Goal: Task Accomplishment & Management: Use online tool/utility

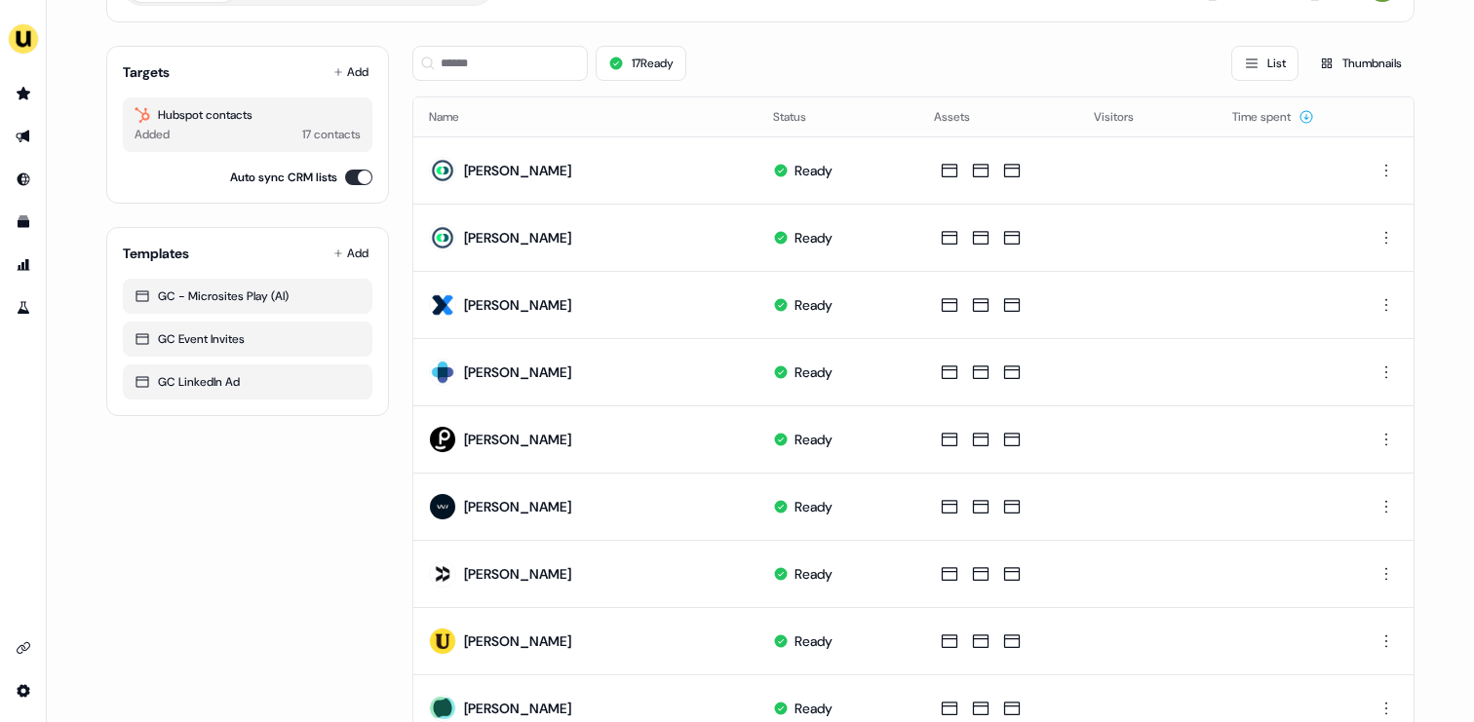
scroll to position [128, 0]
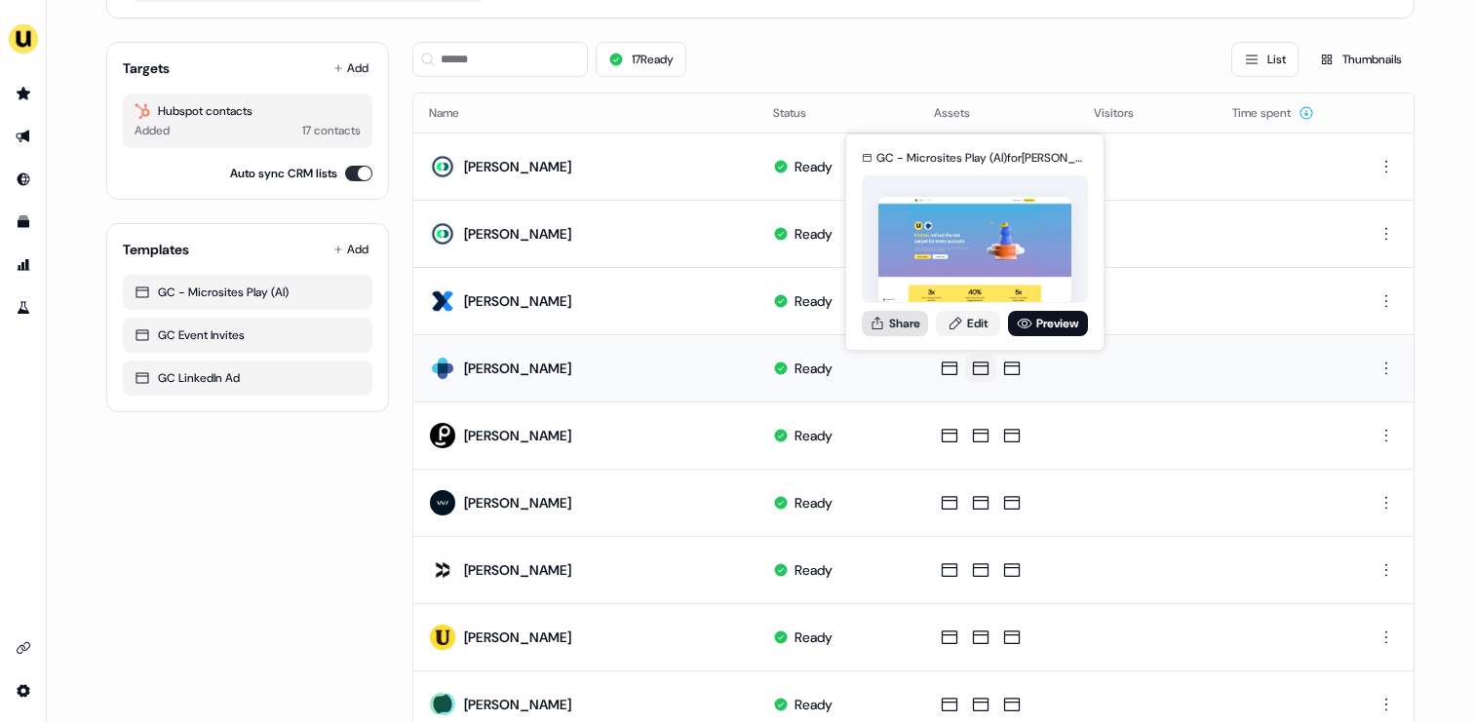
click at [896, 316] on button "Share" at bounding box center [895, 323] width 66 height 25
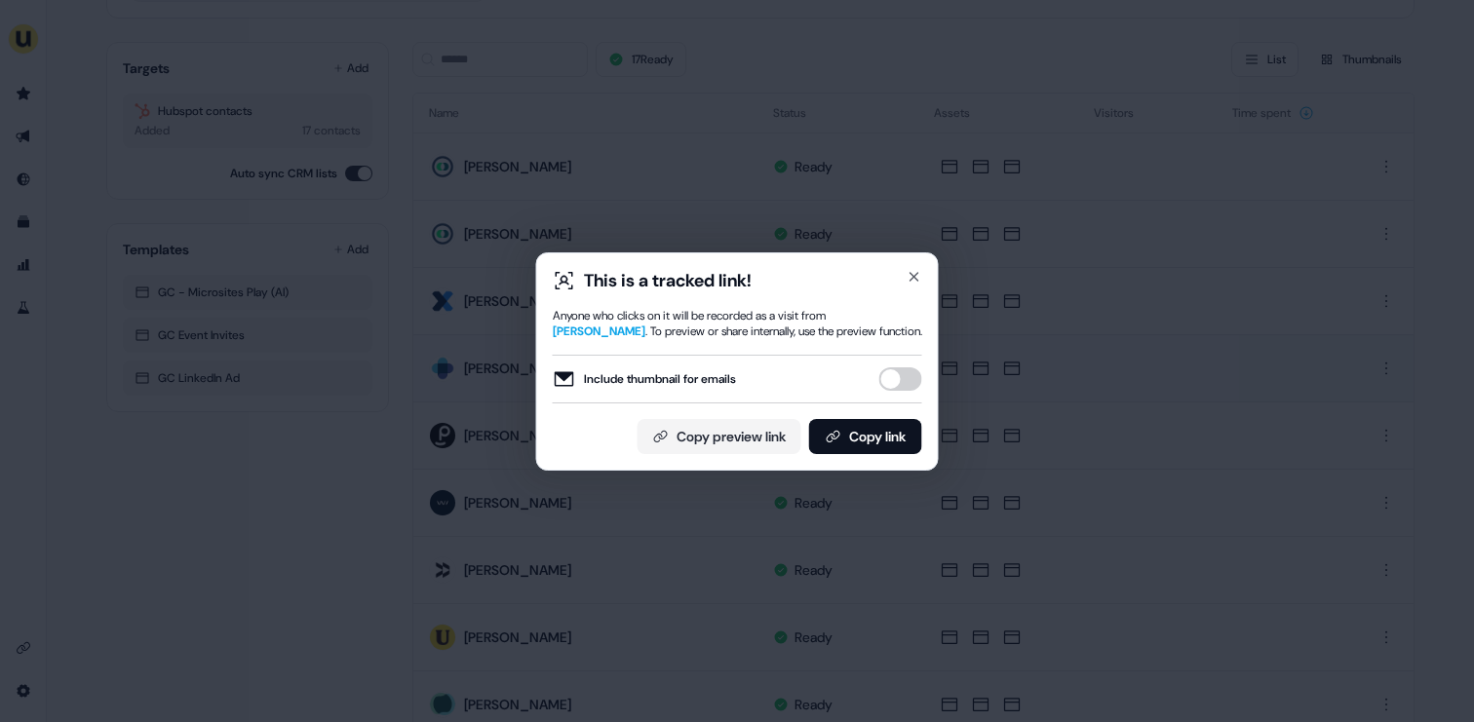
click at [902, 382] on button "Include thumbnail for emails" at bounding box center [900, 378] width 43 height 23
click at [856, 438] on button "Copy link" at bounding box center [865, 436] width 113 height 35
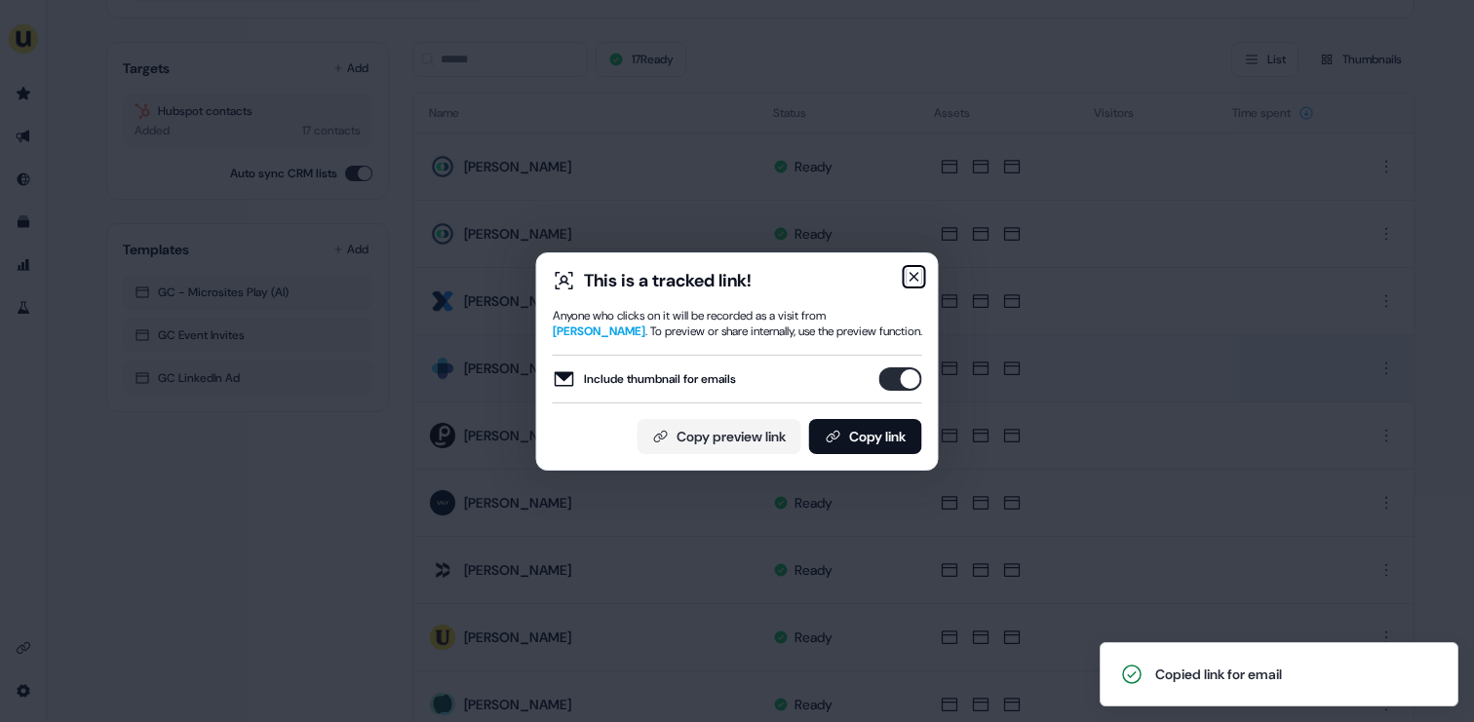
click at [910, 272] on icon "button" at bounding box center [914, 277] width 16 height 16
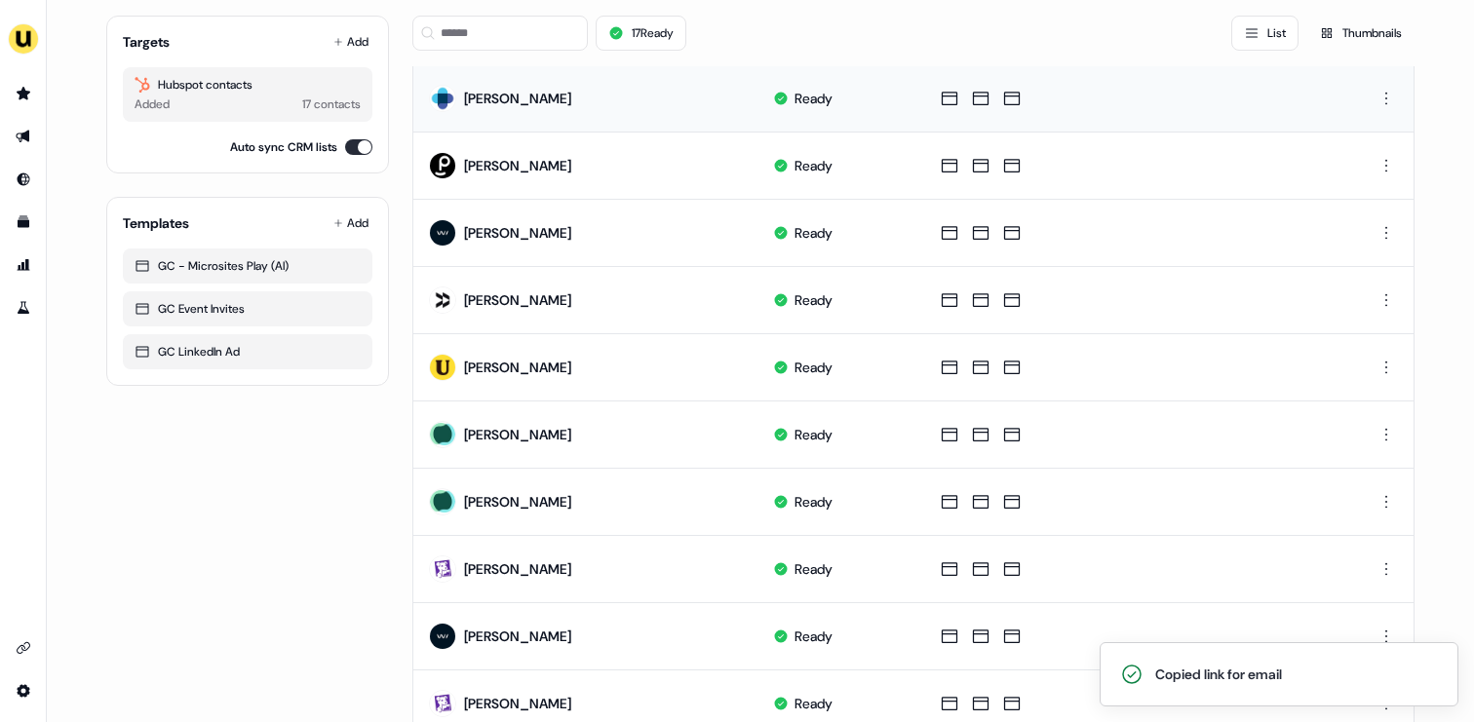
scroll to position [403, 0]
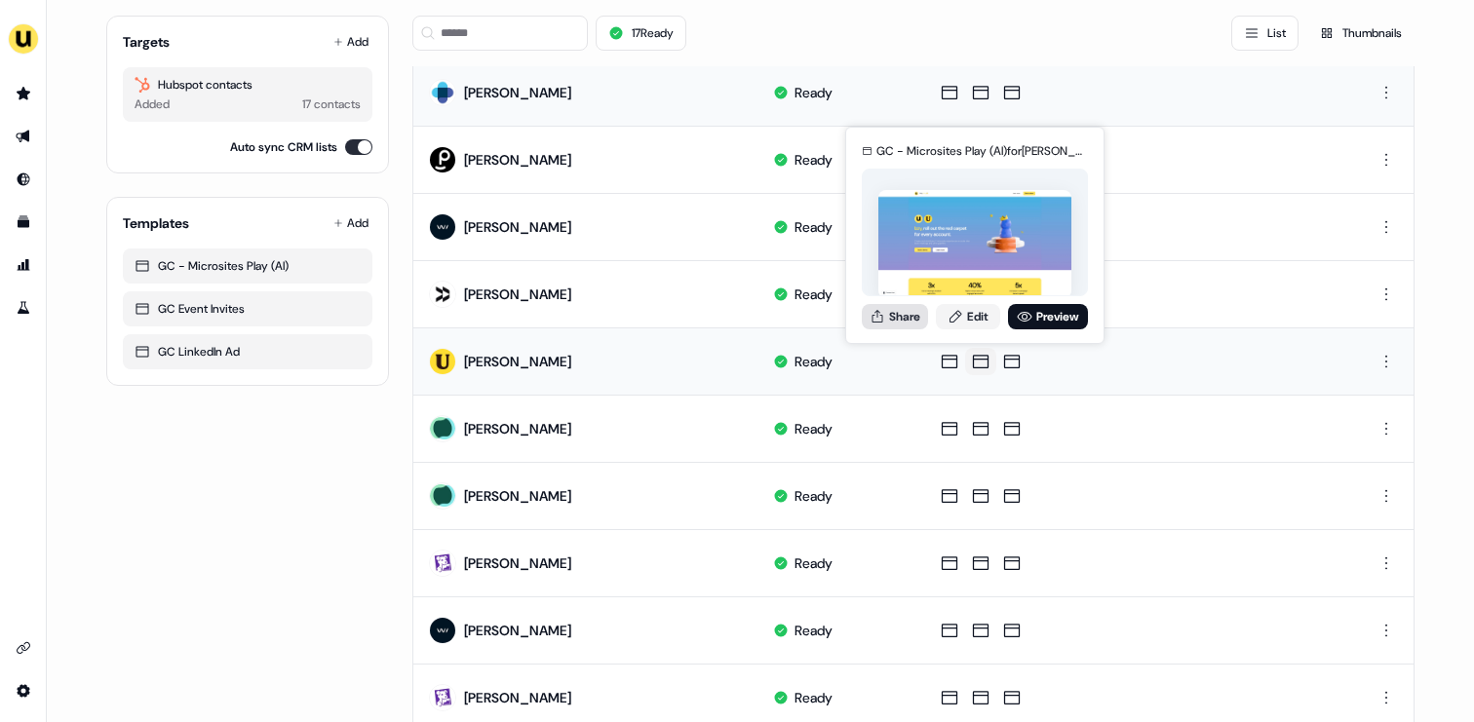
click at [913, 313] on button "Share" at bounding box center [895, 316] width 66 height 25
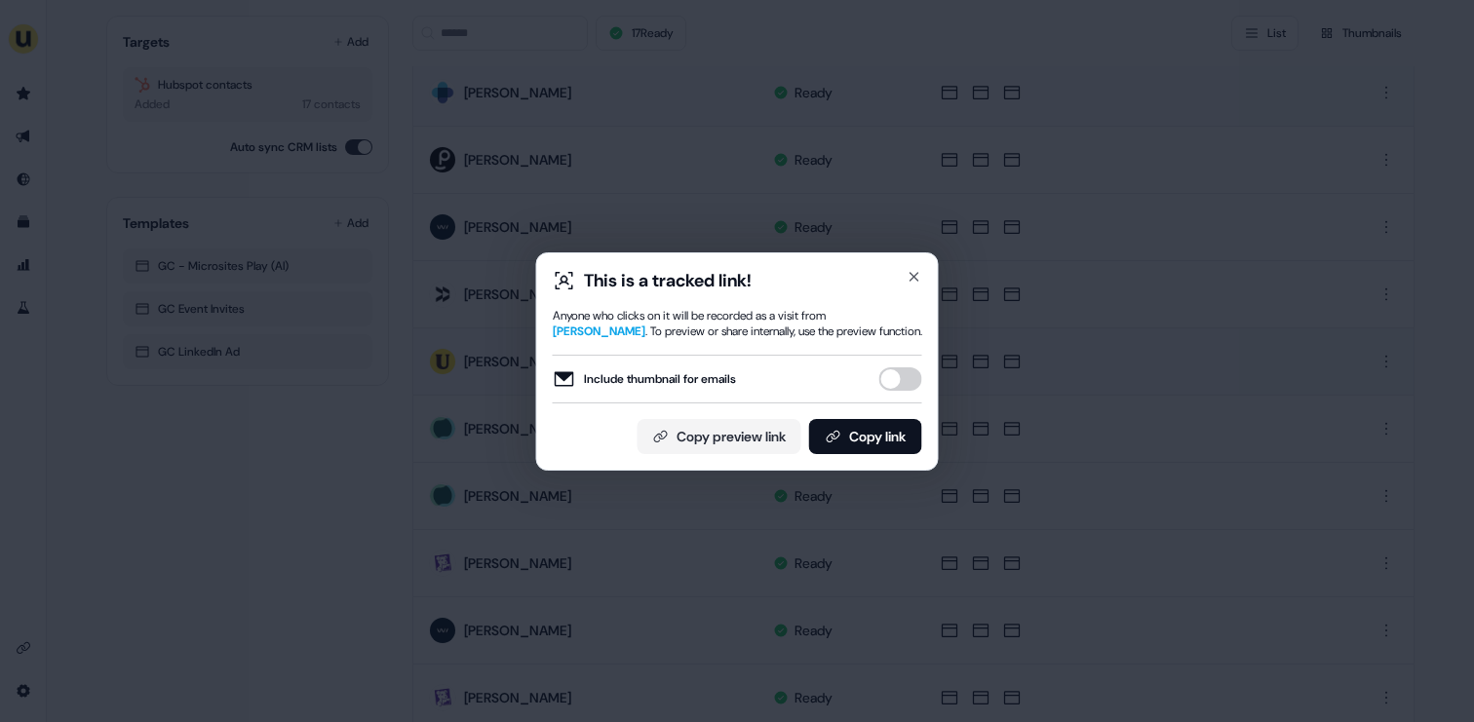
click at [895, 393] on div "Include thumbnail for emails" at bounding box center [737, 379] width 369 height 49
click at [895, 384] on button "Include thumbnail for emails" at bounding box center [900, 378] width 43 height 23
click at [876, 444] on button "Copy link" at bounding box center [865, 436] width 113 height 35
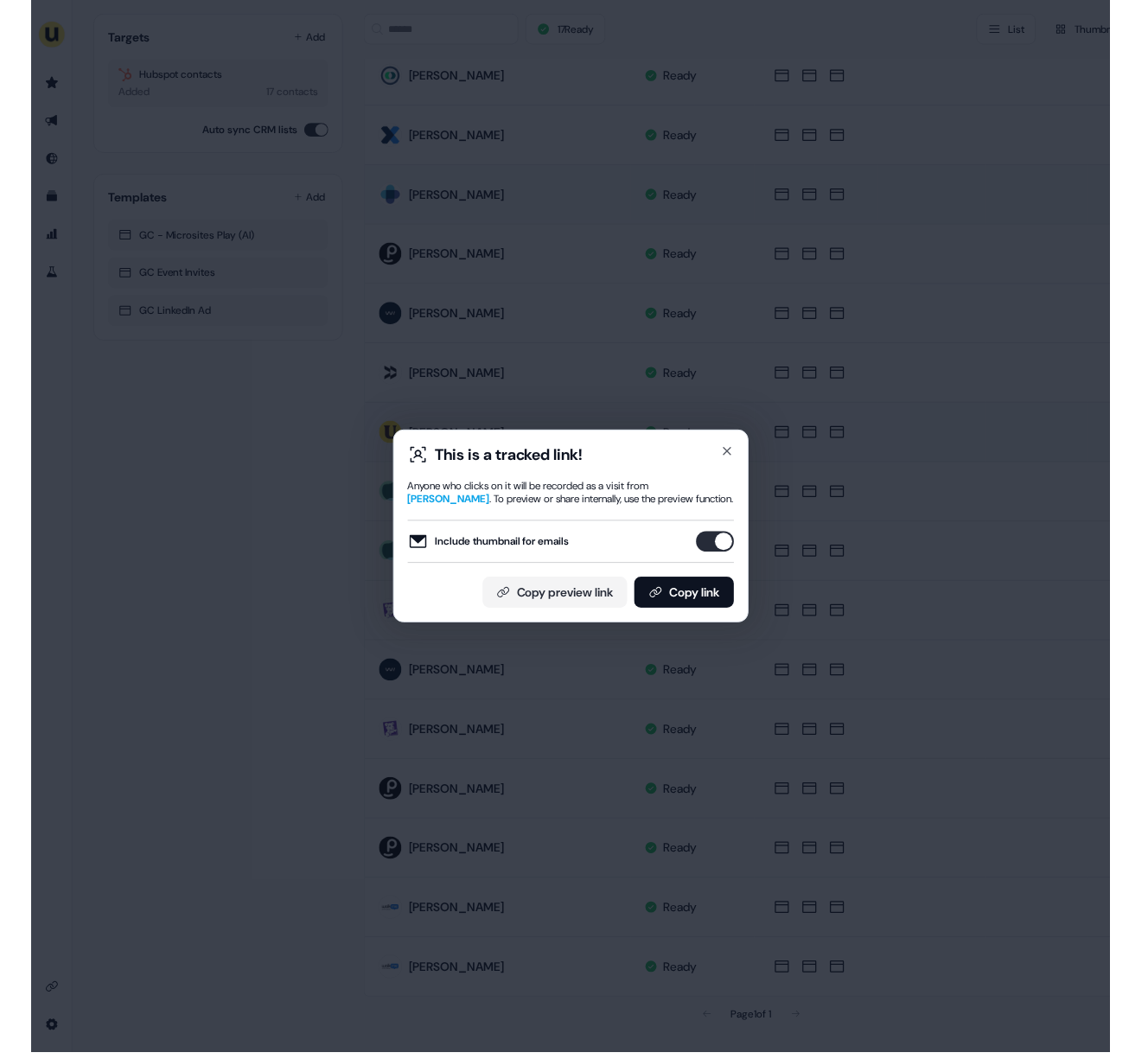
scroll to position [248, 0]
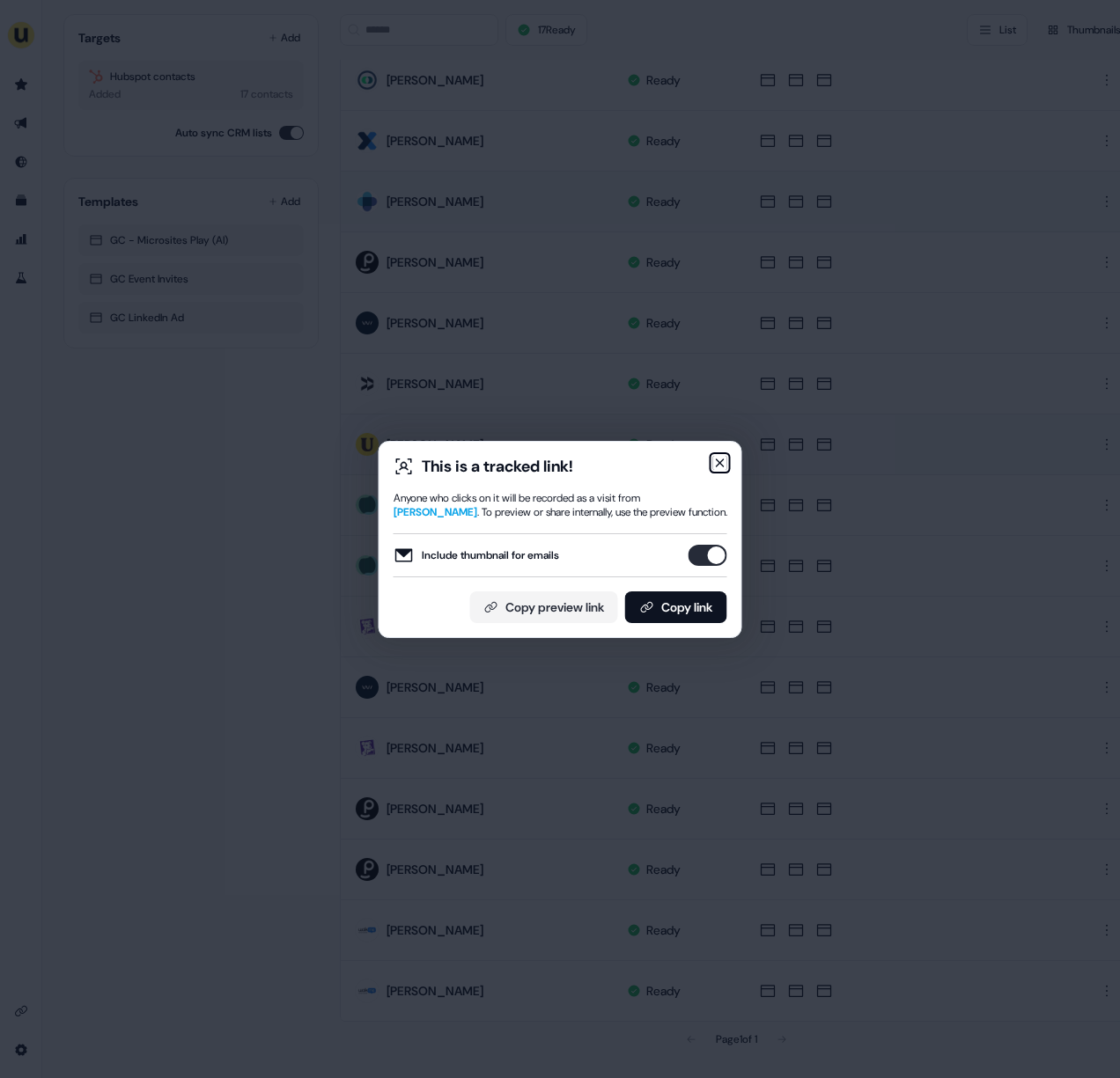
click at [716, 466] on icon "button" at bounding box center [720, 463] width 14 height 14
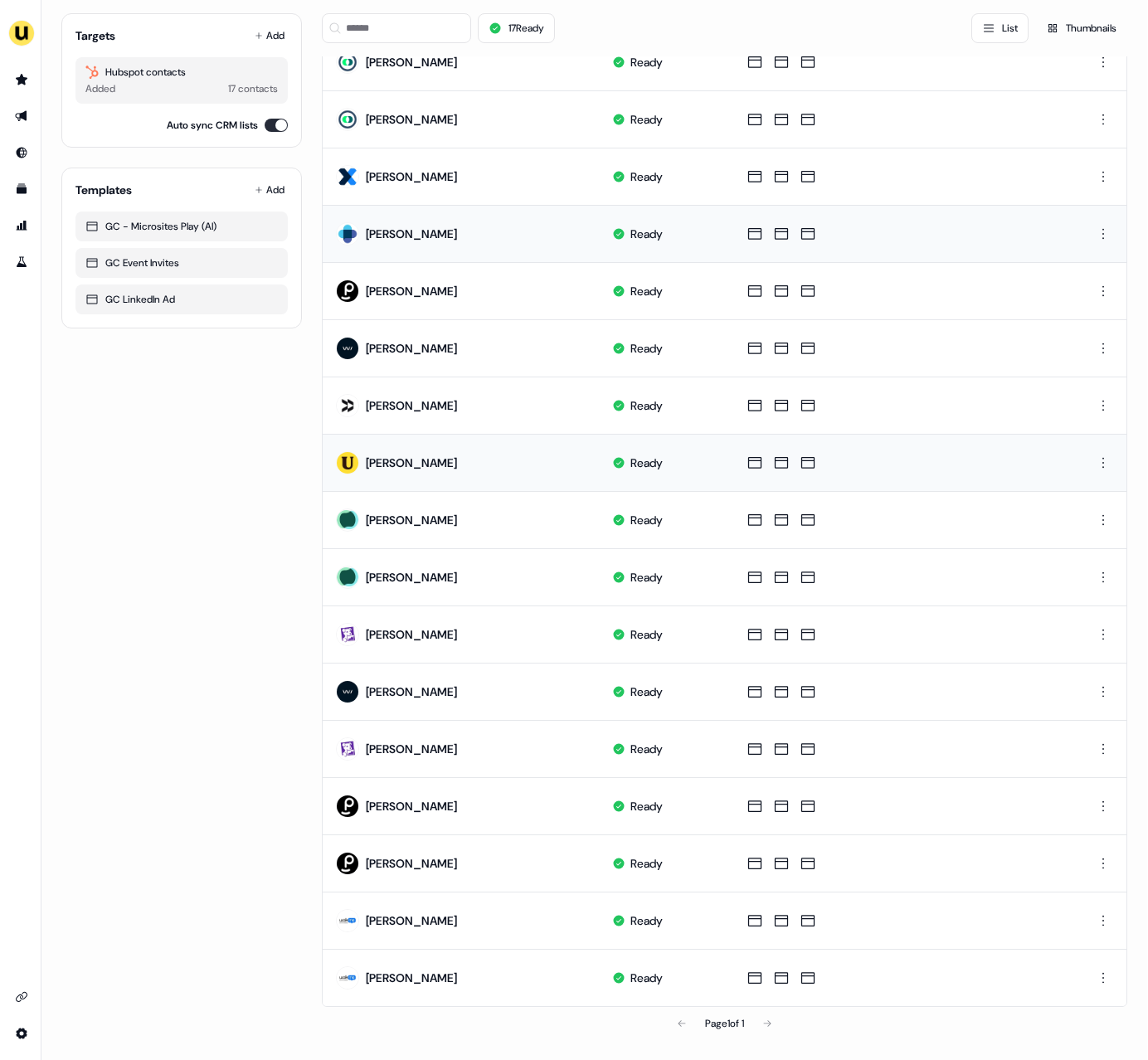
scroll to position [188, 0]
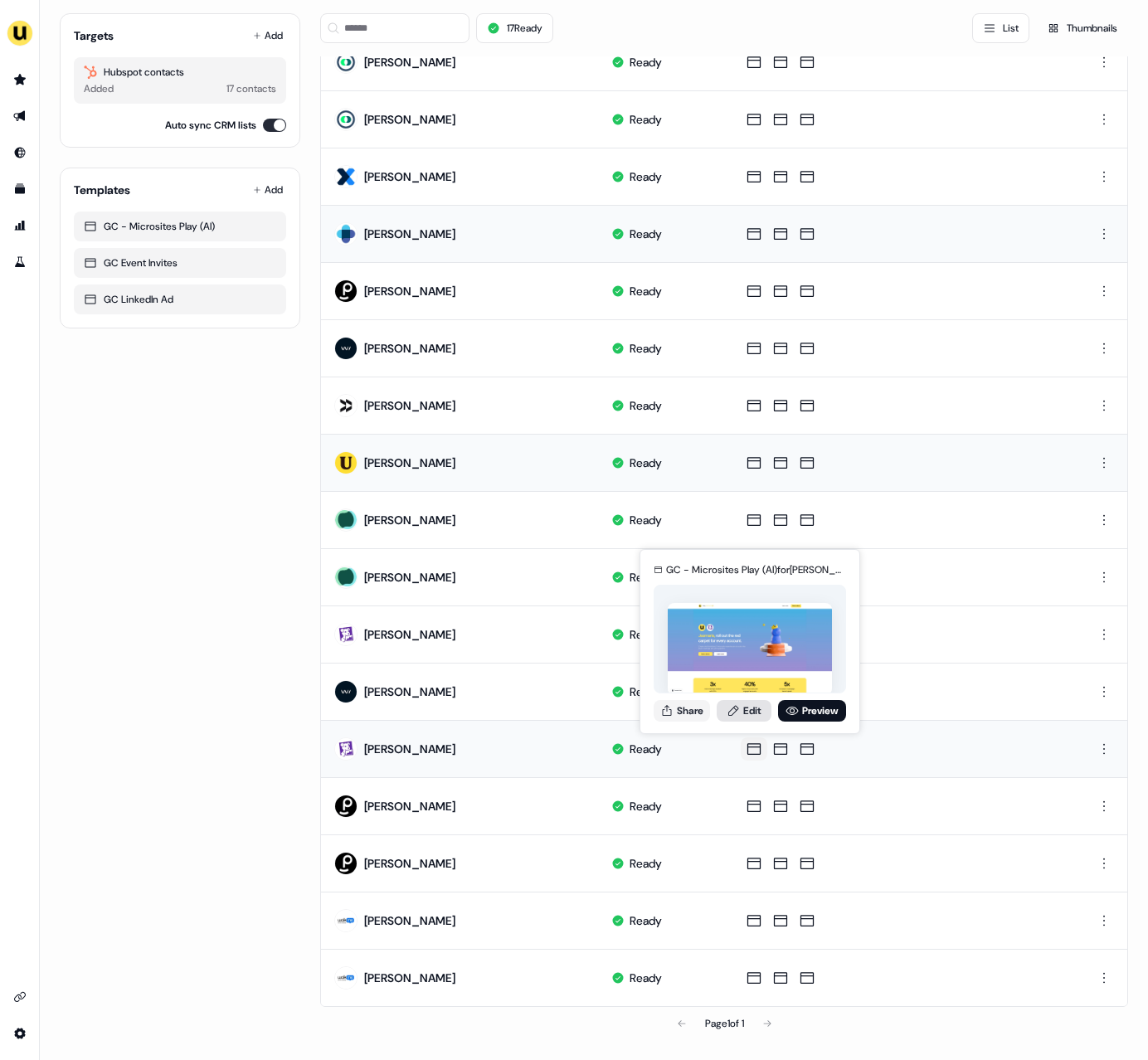
click at [746, 613] on link "Edit" at bounding box center [744, 710] width 54 height 21
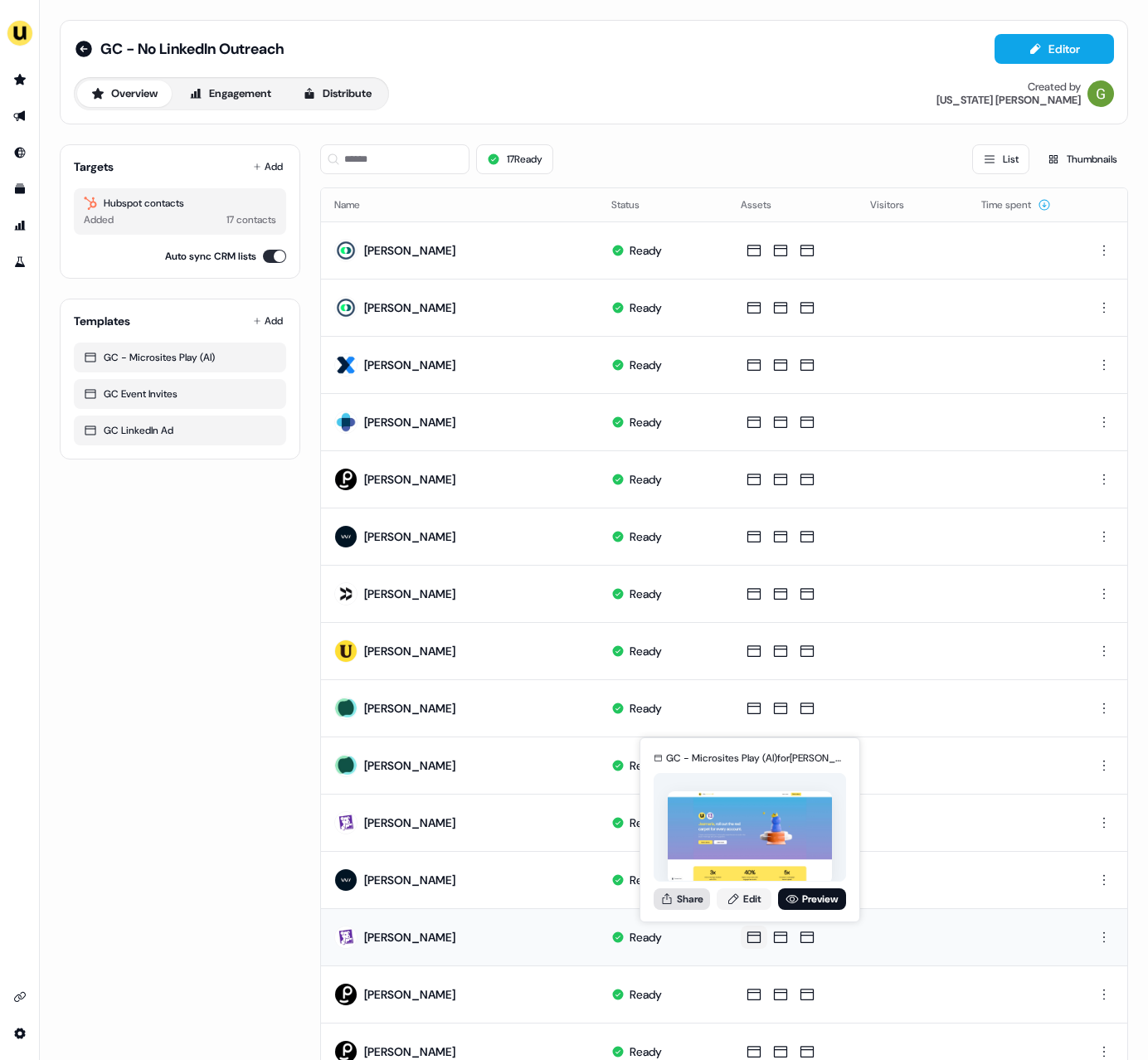
click at [671, 904] on icon at bounding box center [667, 899] width 14 height 14
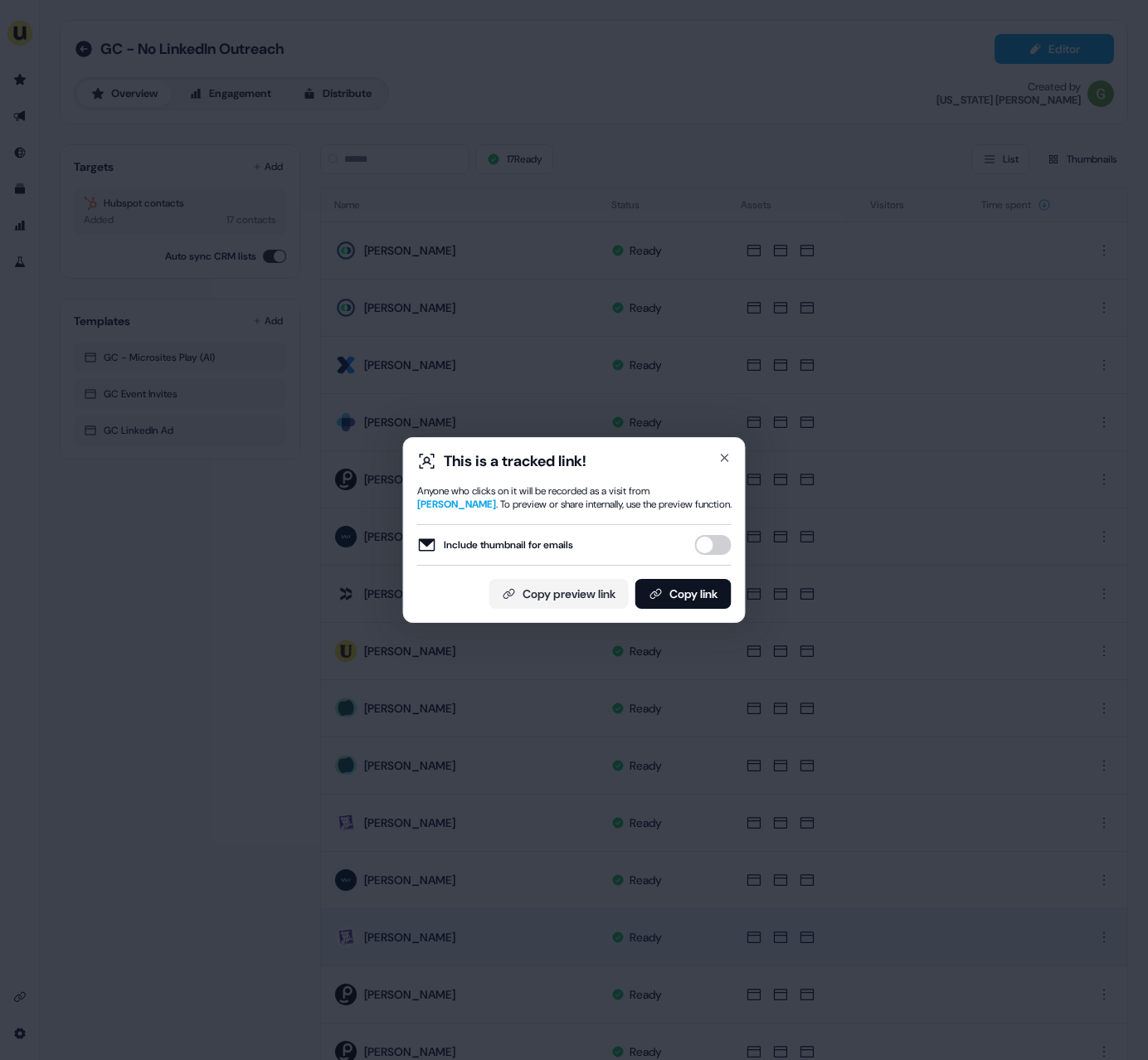
click at [710, 555] on button "Include thumbnail for emails" at bounding box center [713, 544] width 37 height 20
click at [701, 599] on button "Copy link" at bounding box center [683, 593] width 96 height 30
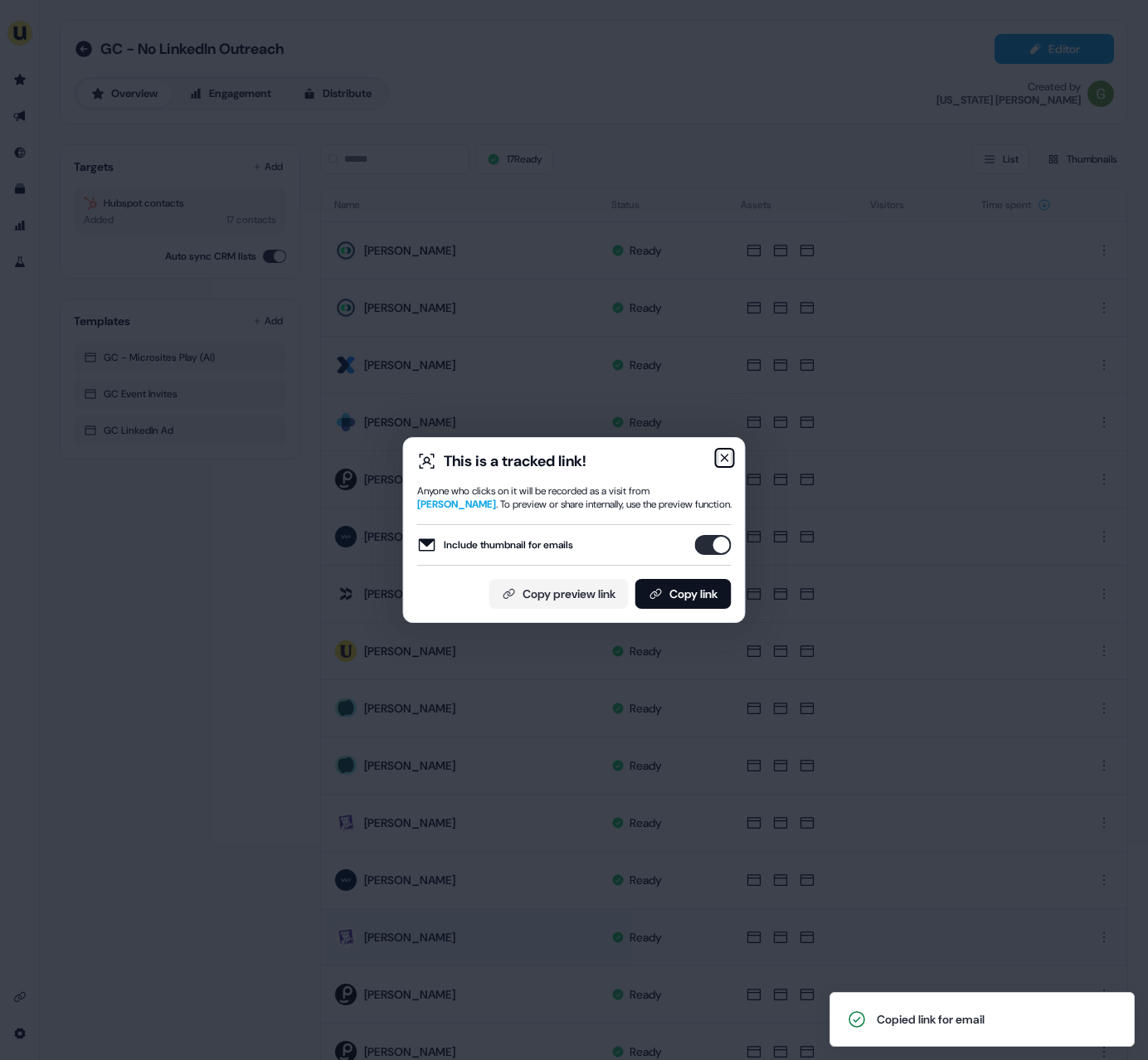
click at [727, 454] on icon "button" at bounding box center [725, 458] width 7 height 7
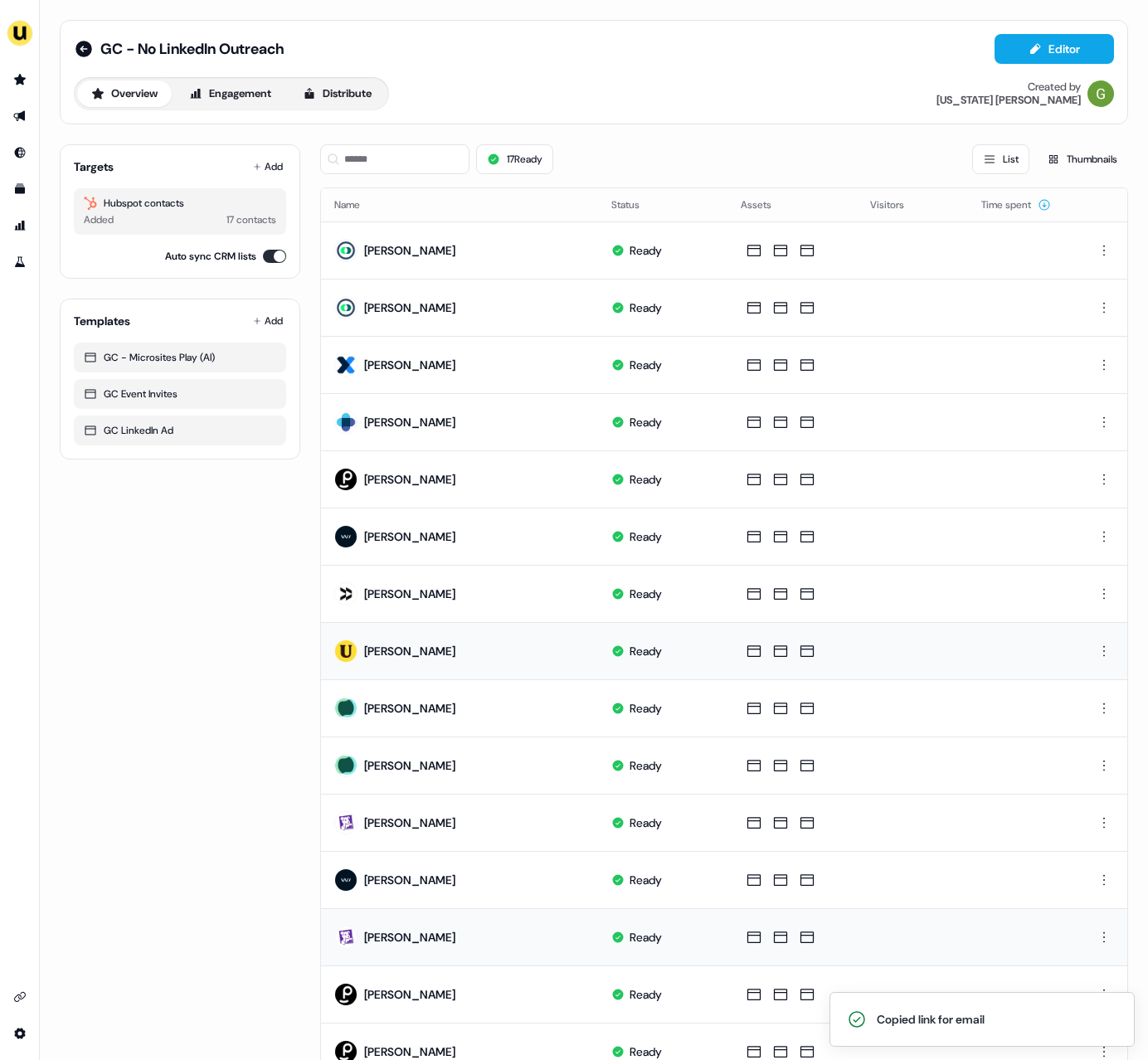
scroll to position [188, 0]
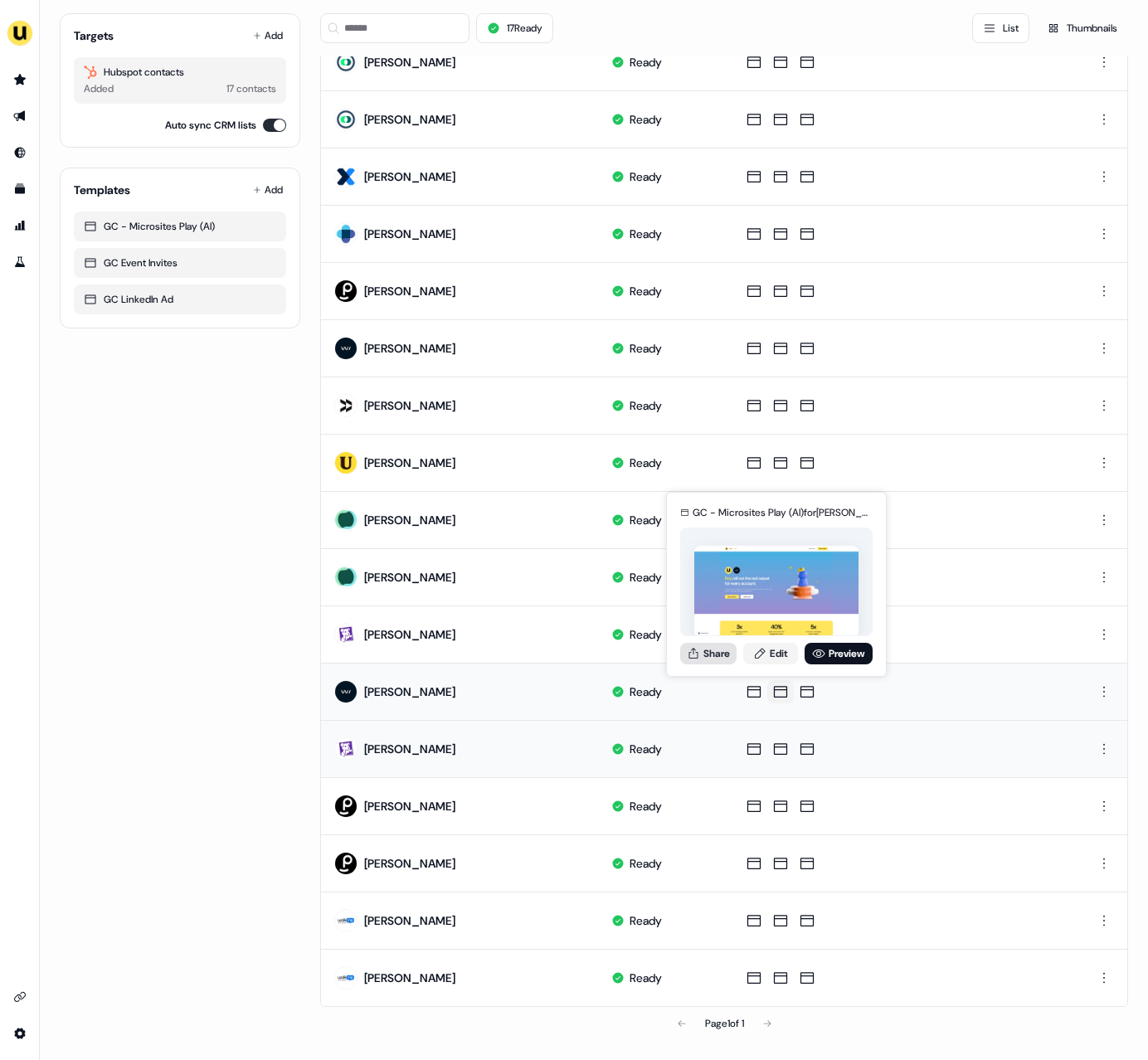
click at [714, 653] on button "Share" at bounding box center [708, 653] width 56 height 21
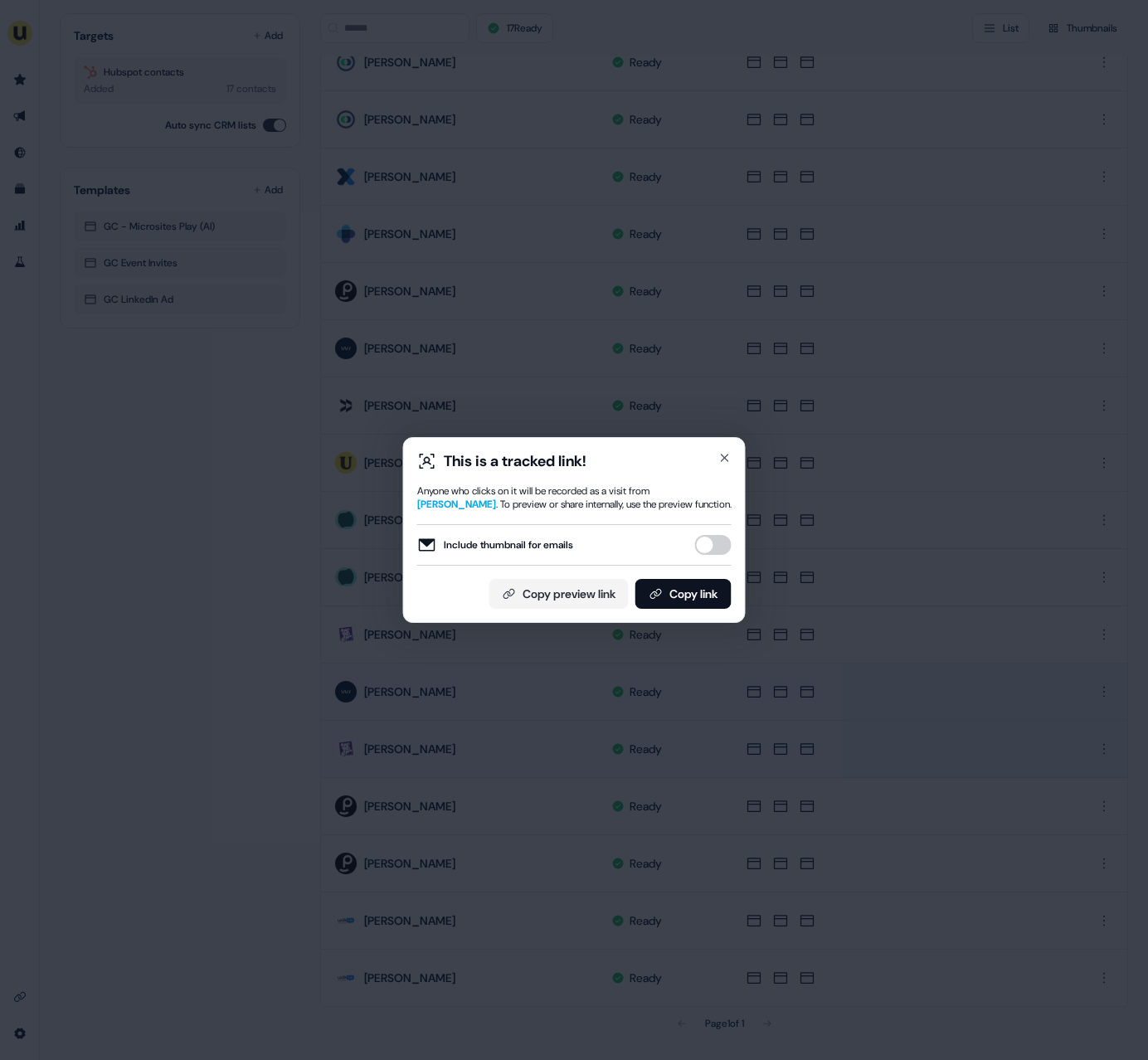
click at [706, 563] on div "Include thumbnail for emails" at bounding box center [574, 544] width 314 height 42
click at [706, 554] on button "Include thumbnail for emails" at bounding box center [713, 544] width 37 height 20
click at [702, 596] on button "Copy link" at bounding box center [683, 593] width 96 height 30
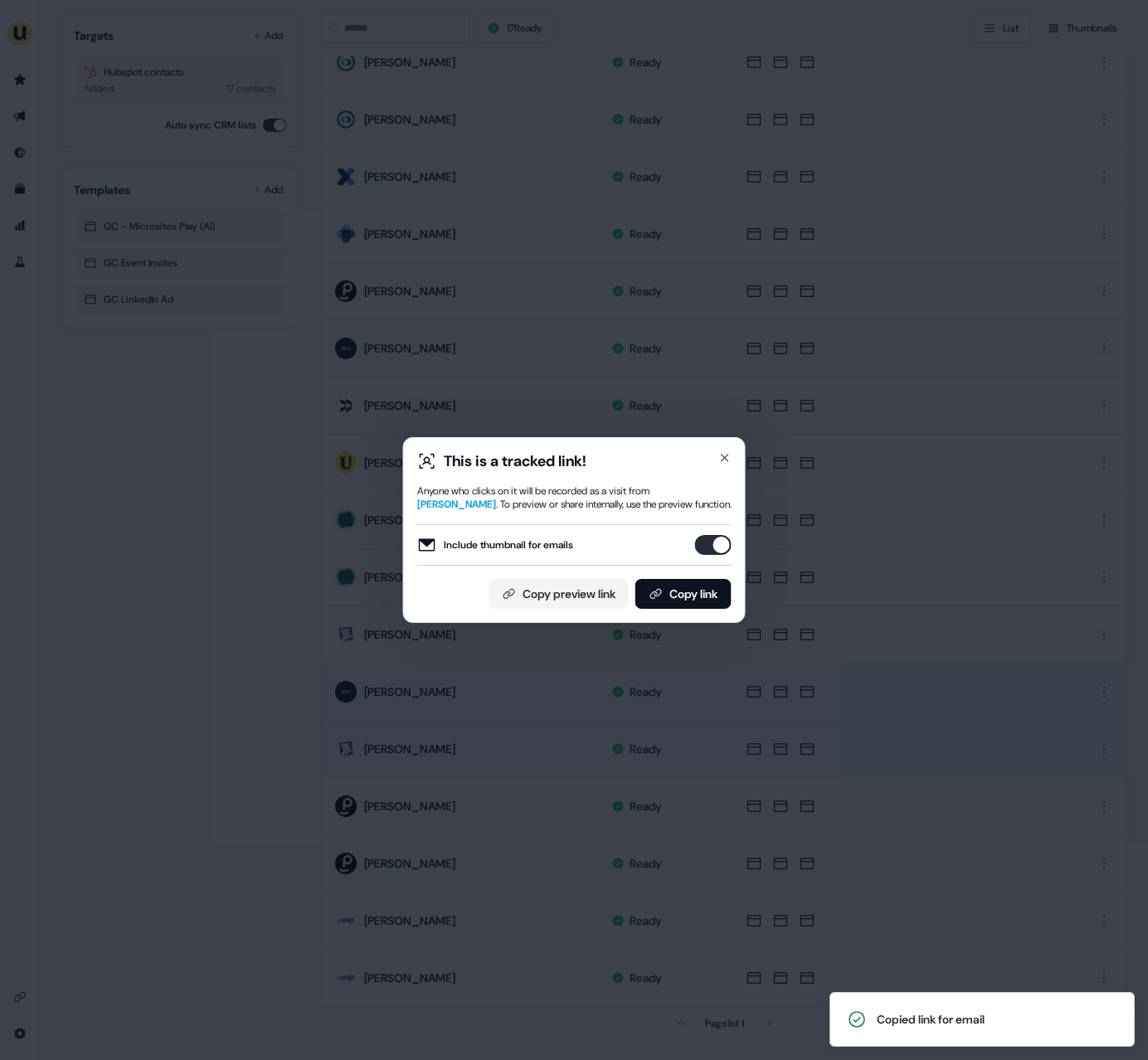
click at [718, 442] on div "This is a tracked link! Anyone who clicks on it will be recorded as a visit fro…" at bounding box center [574, 530] width 343 height 185
click at [722, 454] on icon "button" at bounding box center [725, 458] width 7 height 7
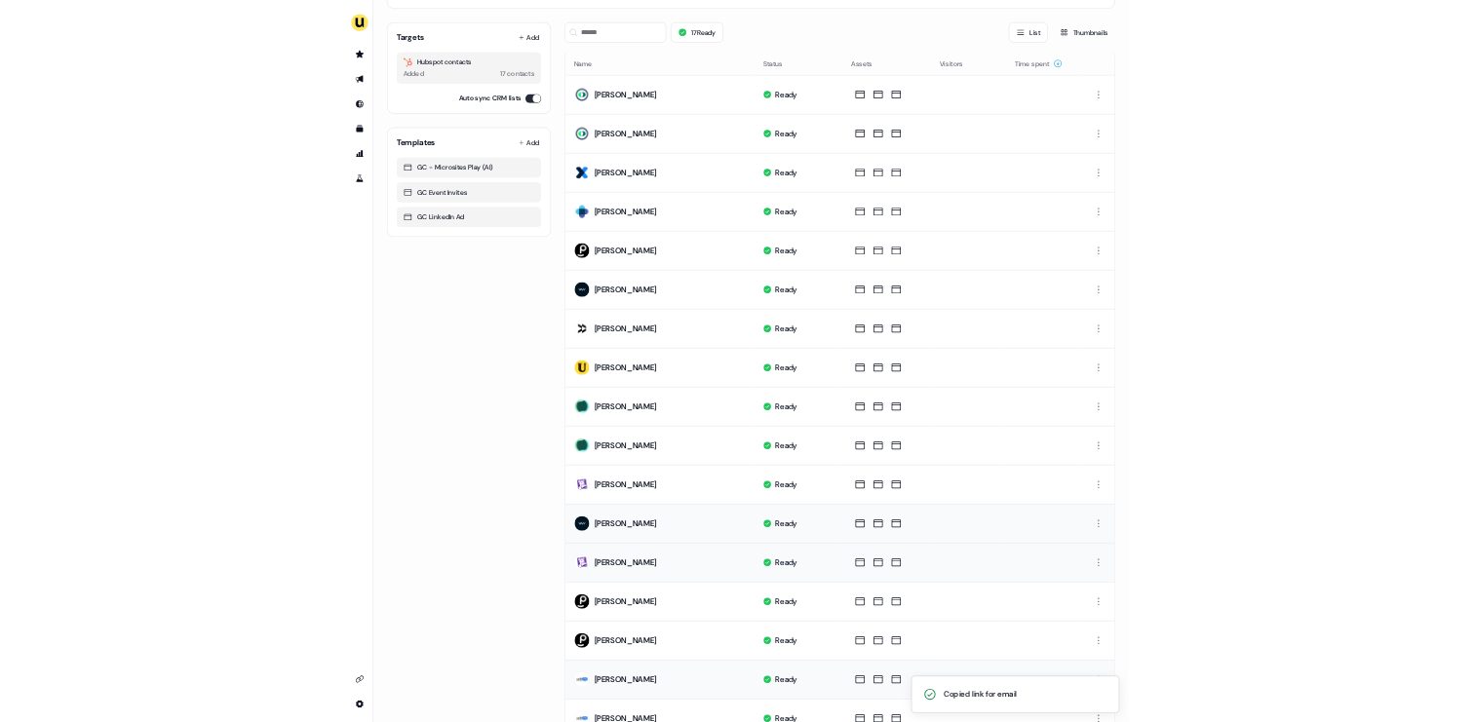
scroll to position [136, 0]
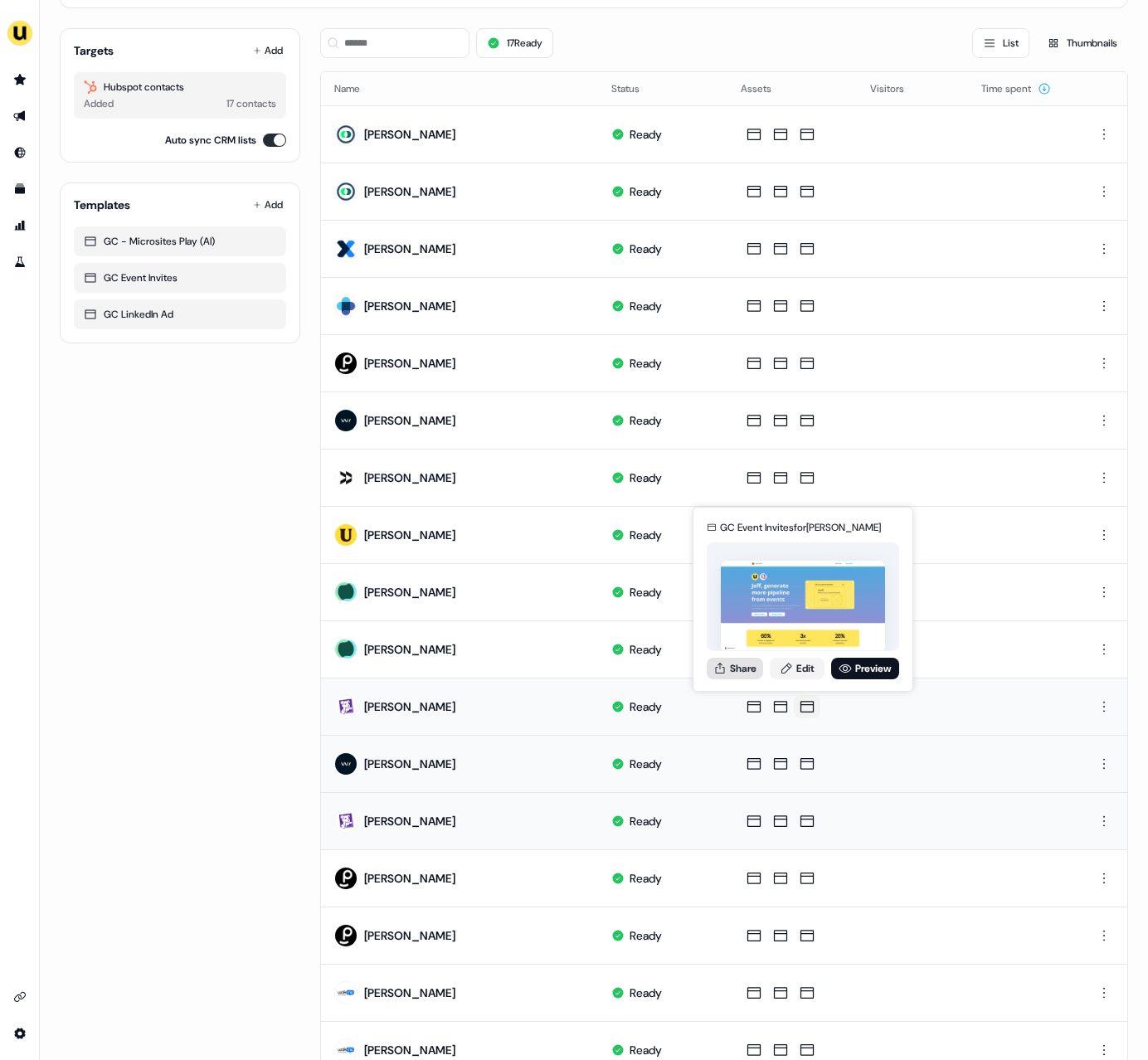
click at [752, 664] on button "Share" at bounding box center [734, 668] width 56 height 21
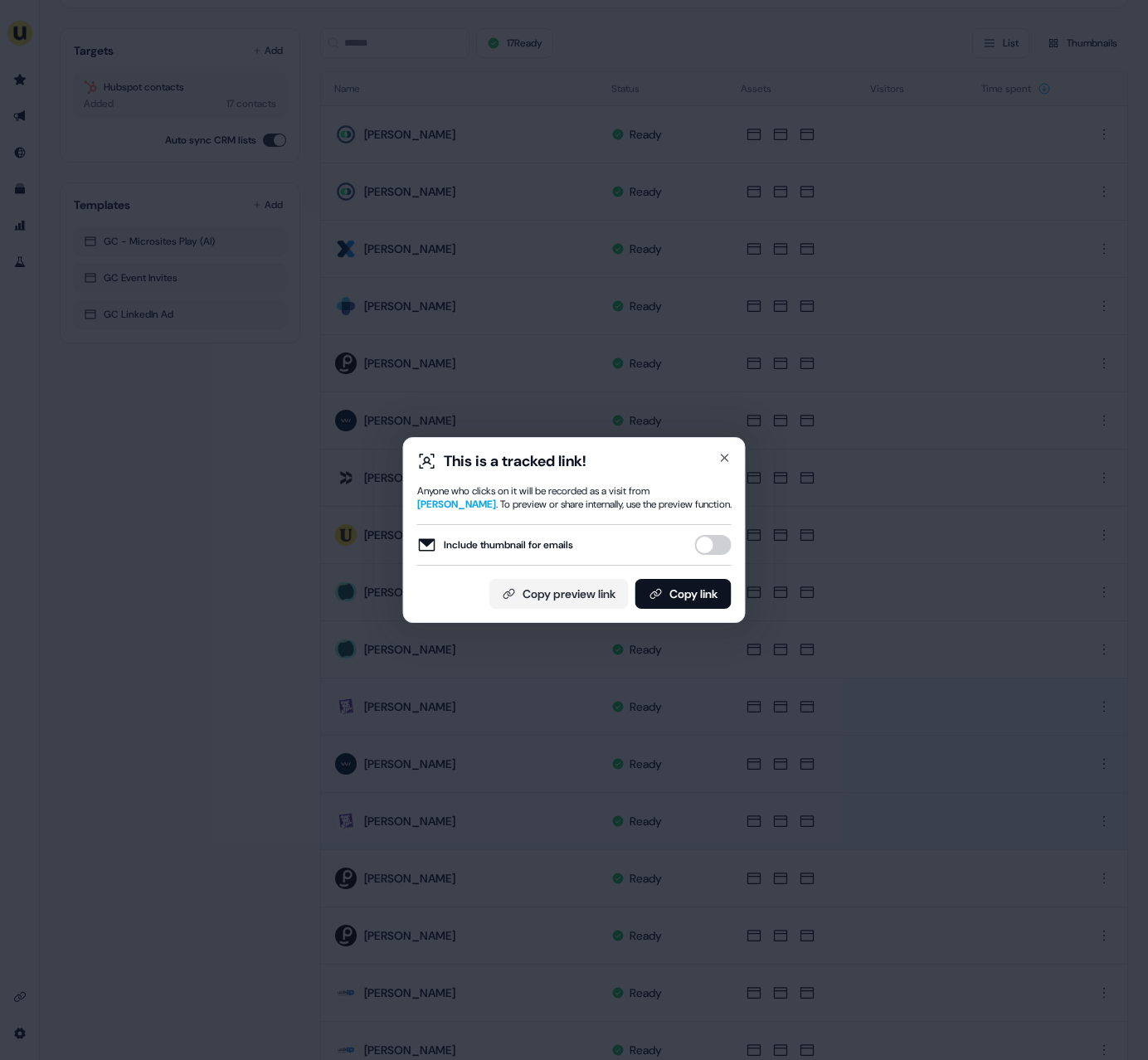
click at [708, 547] on button "Include thumbnail for emails" at bounding box center [713, 544] width 37 height 20
click at [591, 586] on button "Copy preview link" at bounding box center [559, 593] width 140 height 30
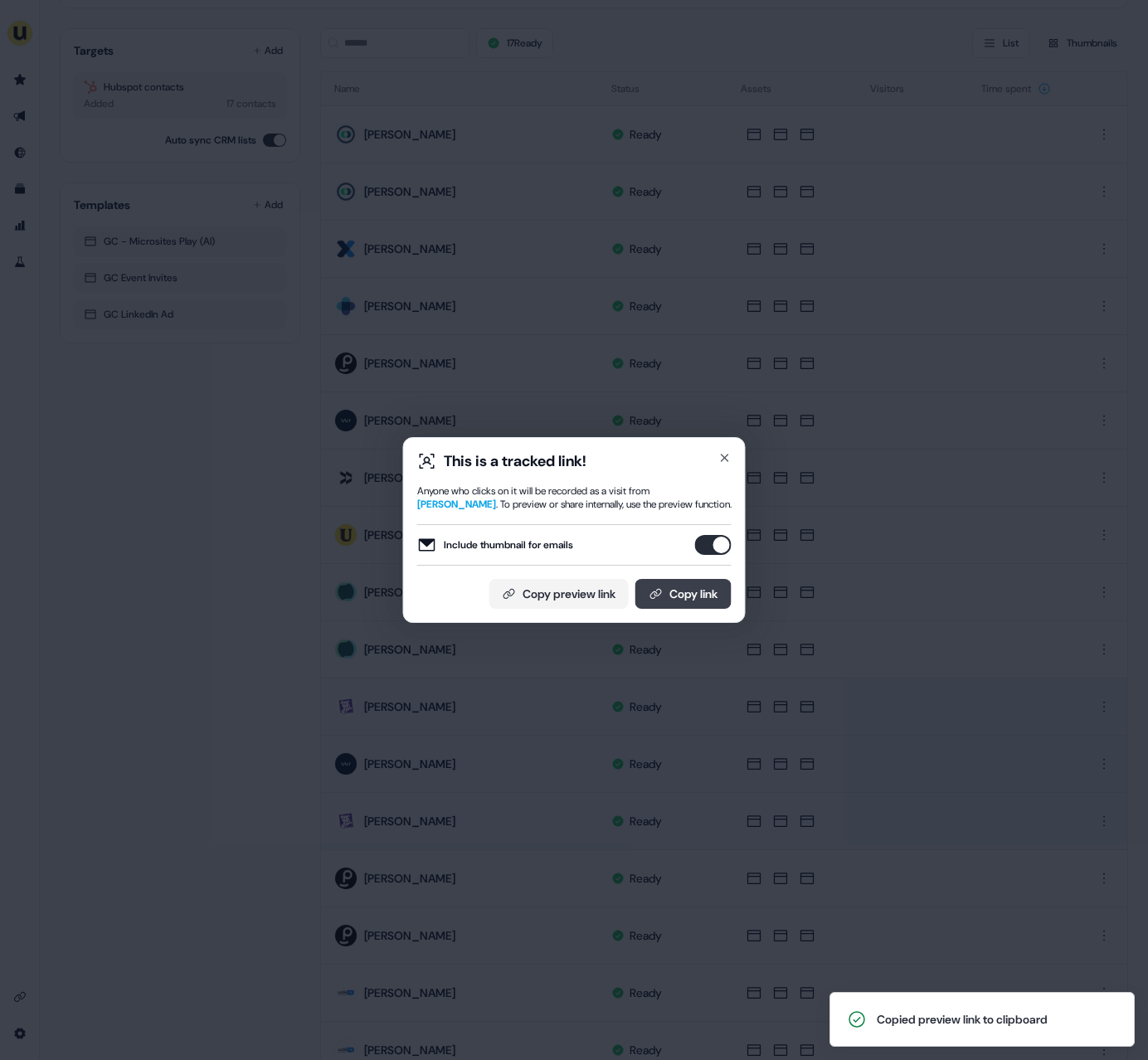
click at [676, 600] on button "Copy link" at bounding box center [683, 593] width 96 height 30
click at [725, 458] on icon "button" at bounding box center [725, 458] width 7 height 7
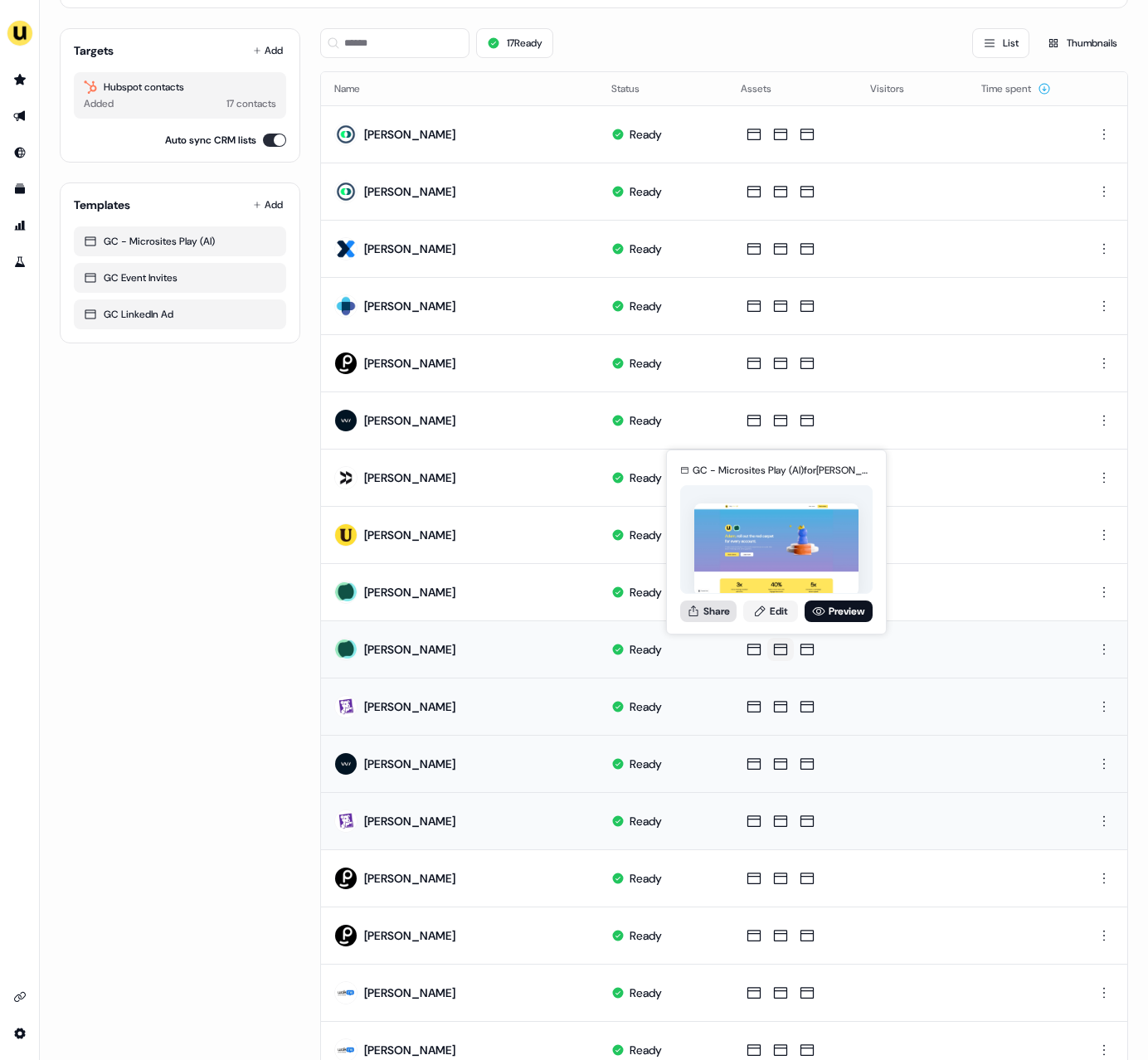
click at [719, 613] on button "Share" at bounding box center [708, 611] width 56 height 21
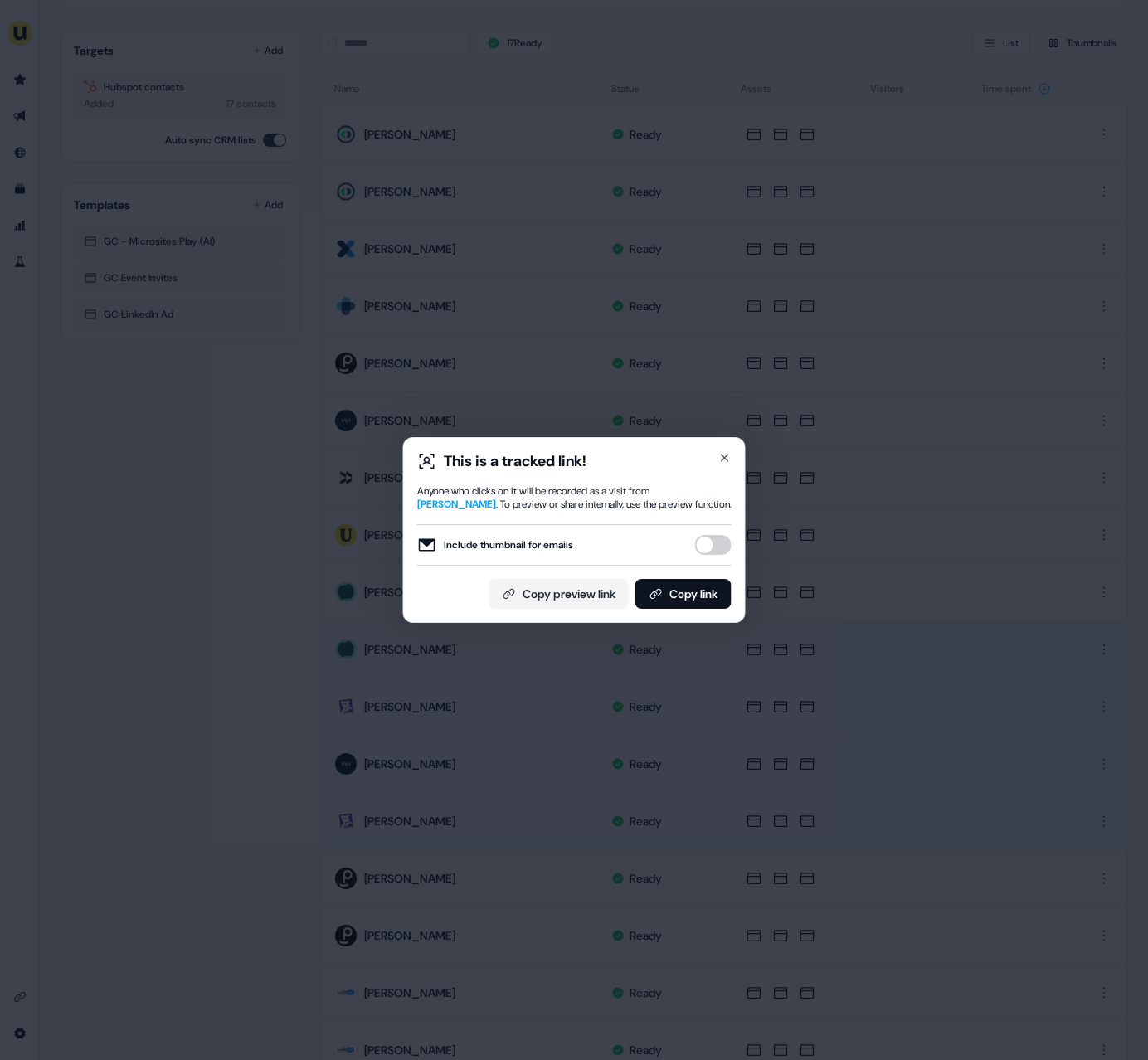
click at [715, 542] on button "Include thumbnail for emails" at bounding box center [713, 544] width 37 height 20
click at [693, 586] on button "Copy link" at bounding box center [683, 593] width 96 height 30
